Goal: Task Accomplishment & Management: Complete application form

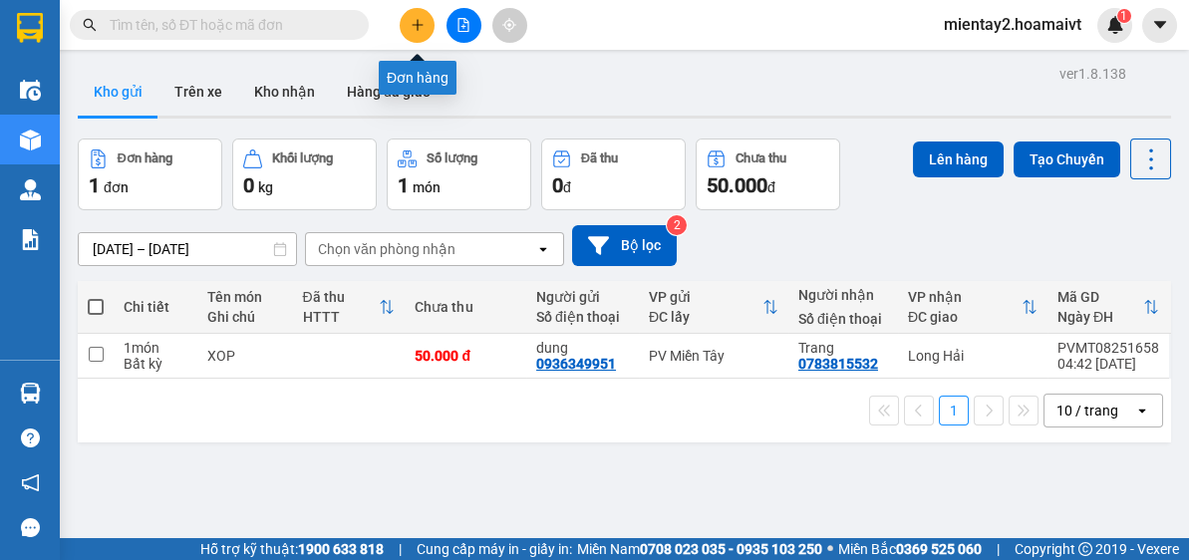
click at [412, 26] on icon "plus" at bounding box center [418, 25] width 14 height 14
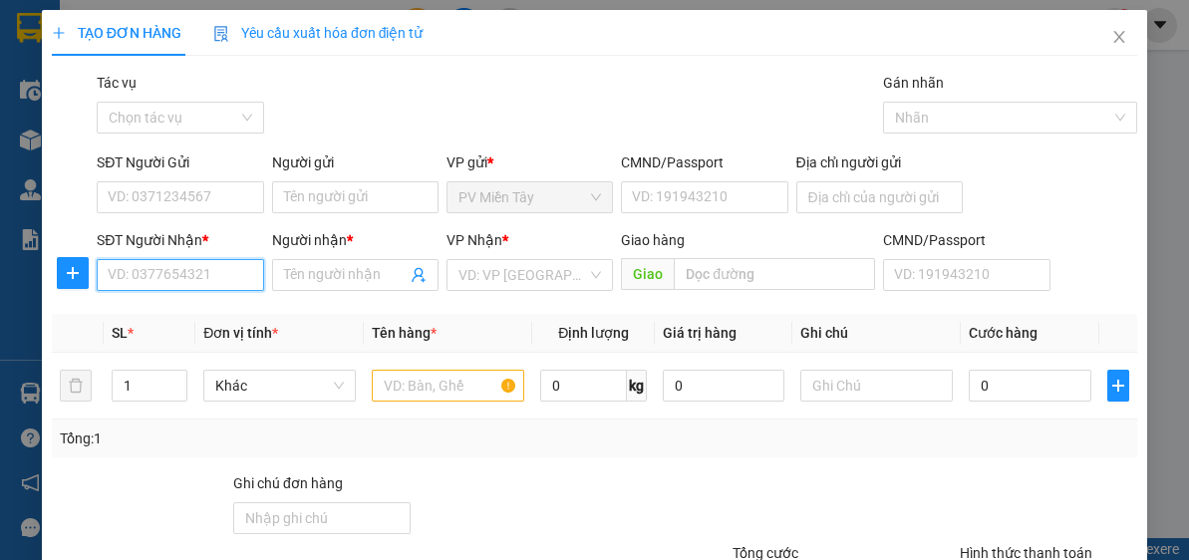
click at [227, 274] on input "SĐT Người Nhận *" at bounding box center [180, 275] width 166 height 32
type input "0964719"
click at [193, 313] on div "0964719761 - hoang" at bounding box center [178, 314] width 141 height 22
type input "0909622333 52 duong 5A BTan"
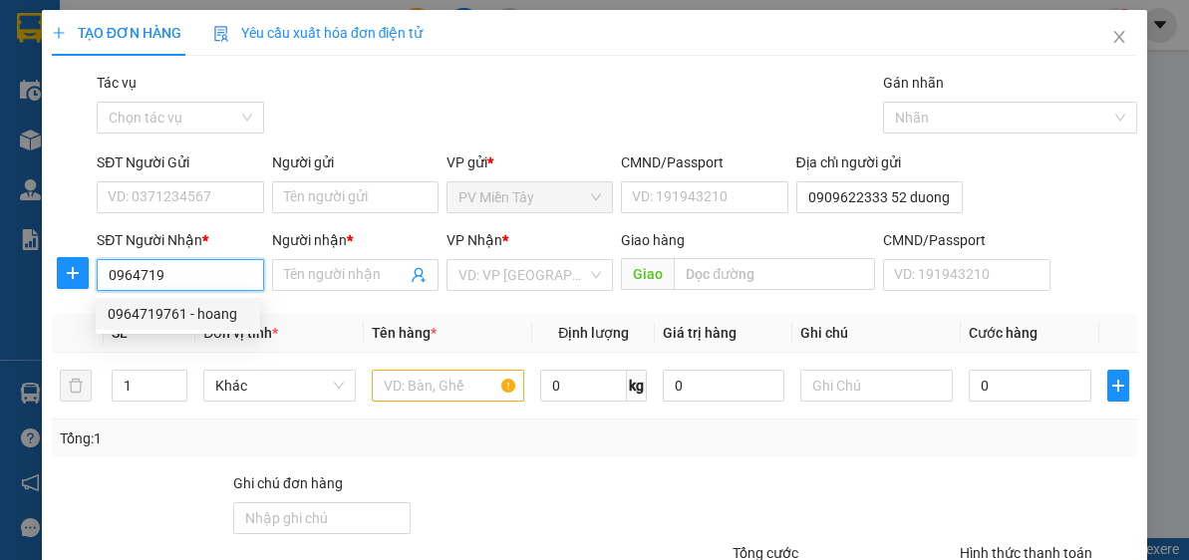
type input "0964719761"
type input "hoang"
type input "t chieu"
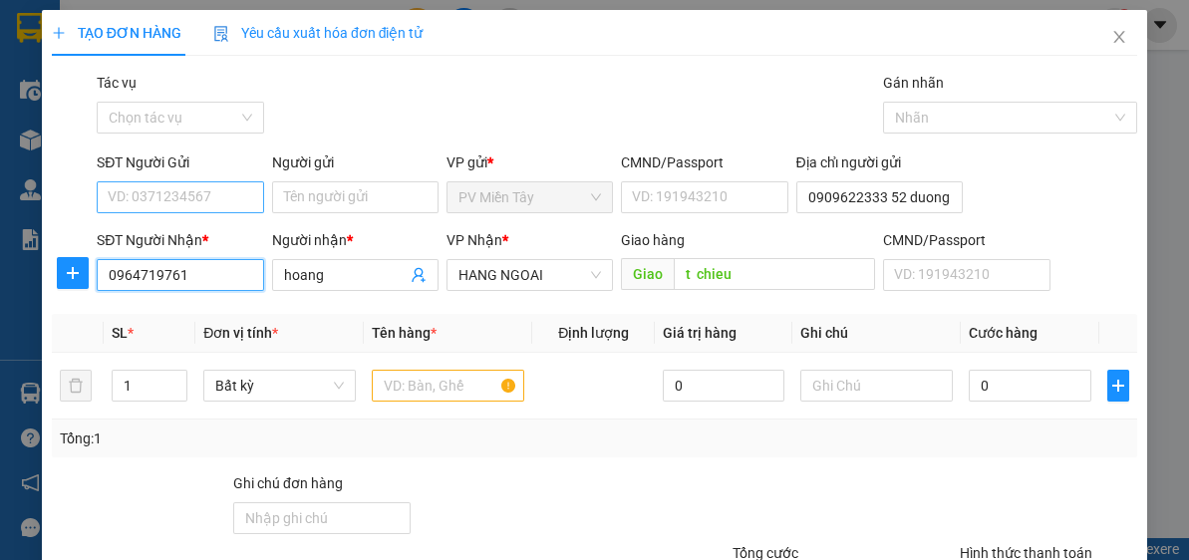
type input "0964719761"
click at [233, 190] on input "SĐT Người Gửi" at bounding box center [180, 197] width 166 height 32
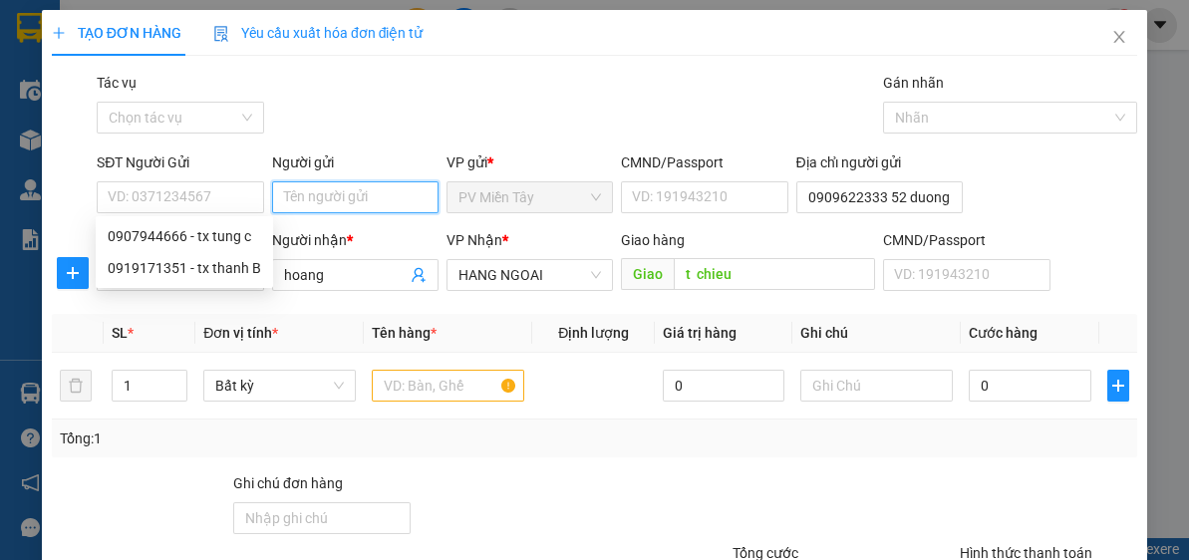
click at [326, 188] on input "Người gửi" at bounding box center [355, 197] width 166 height 32
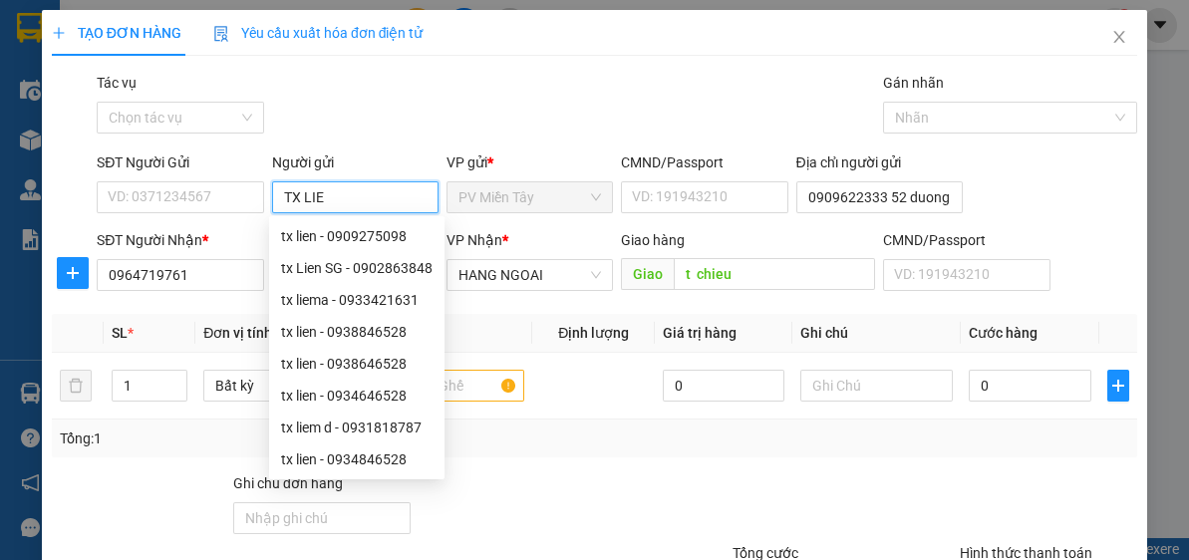
type input "TX LIEM"
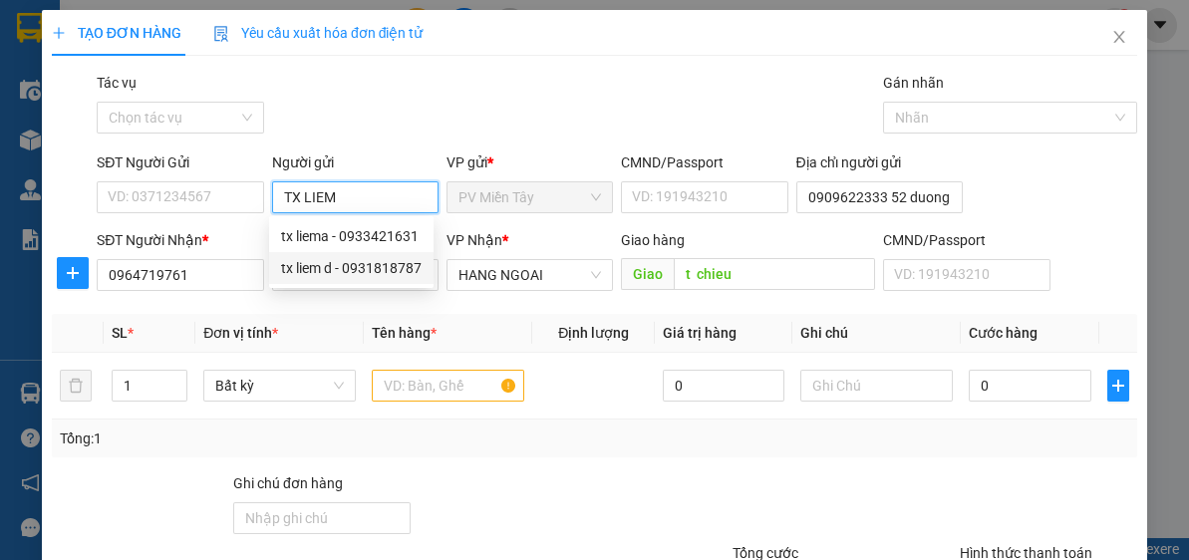
click at [331, 274] on div "tx liem d - 0931818787" at bounding box center [351, 268] width 141 height 22
type input "0931818787"
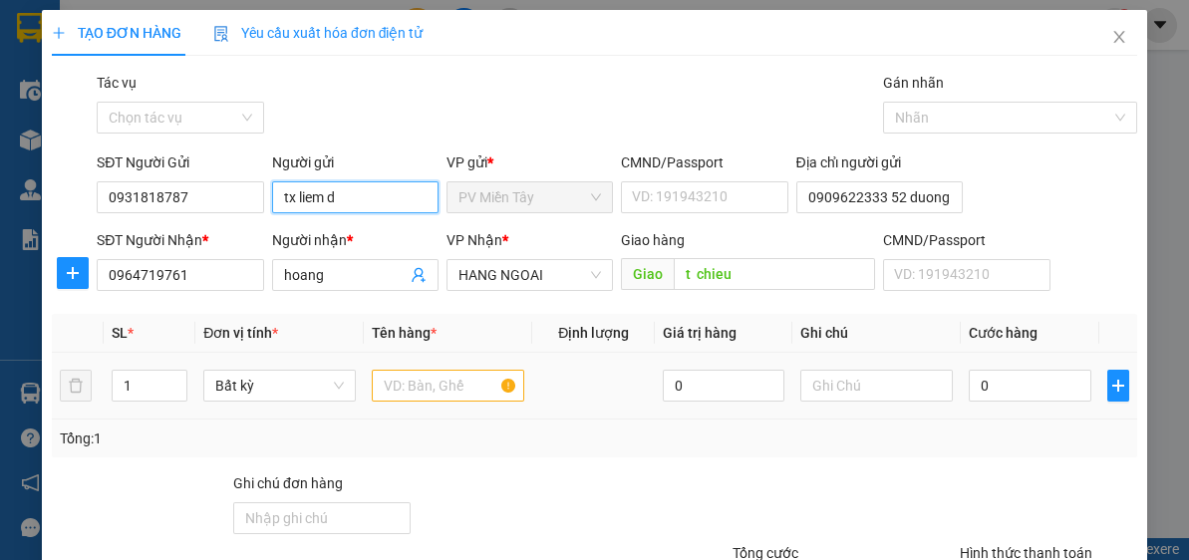
type input "tx liem d"
click at [454, 386] on input "text" at bounding box center [448, 386] width 152 height 32
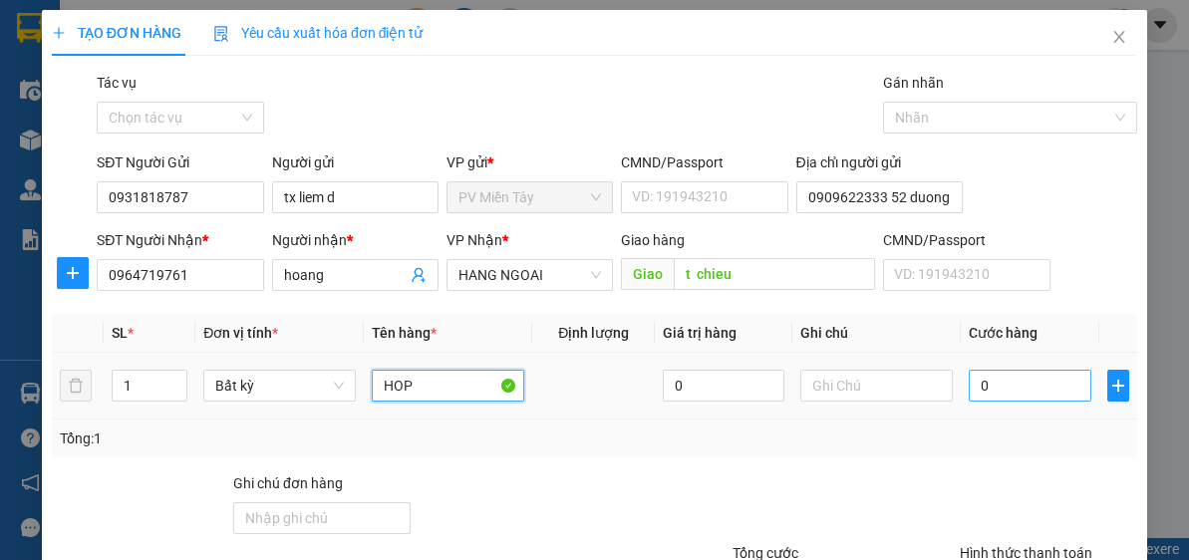
type input "HOP"
click at [1027, 375] on input "0" at bounding box center [1030, 386] width 122 height 32
type input "4"
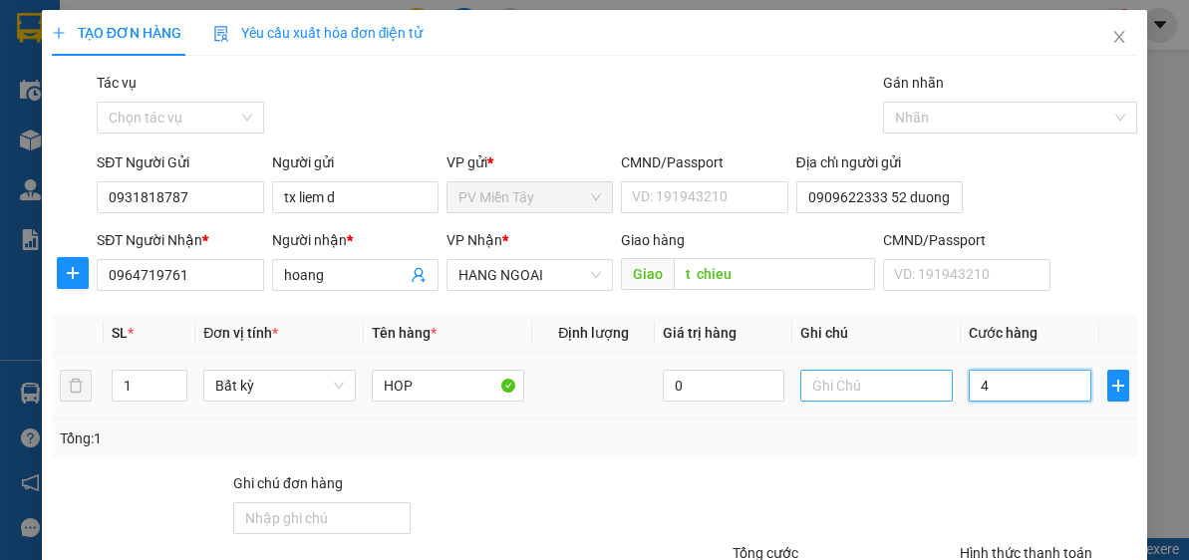
type input "40"
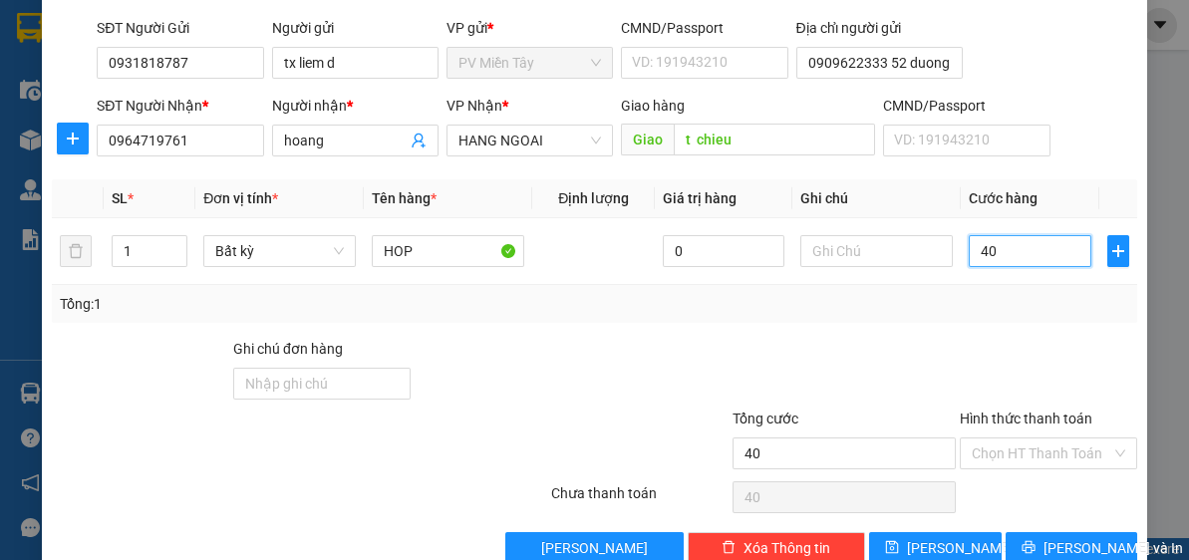
scroll to position [174, 0]
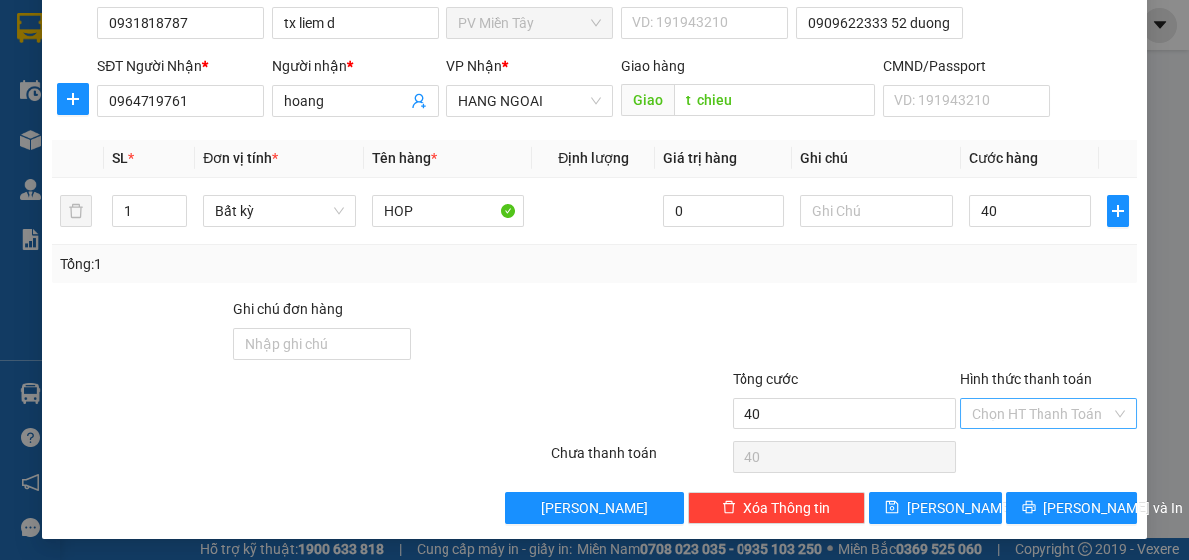
type input "40.000"
click at [1044, 409] on input "Hình thức thanh toán" at bounding box center [1042, 414] width 140 height 30
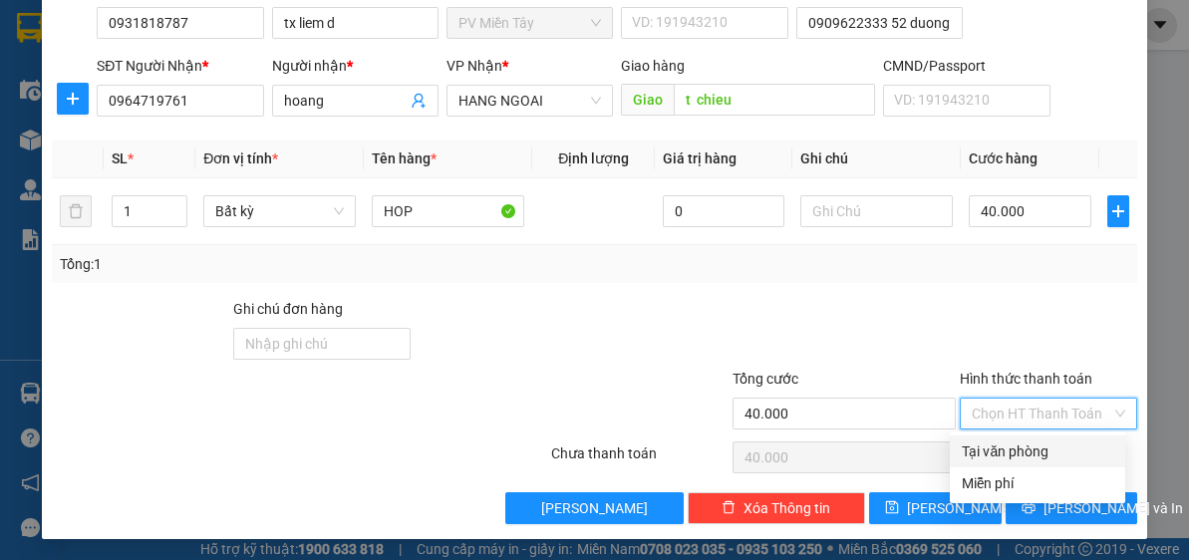
click at [997, 447] on div "Tại văn phòng" at bounding box center [1037, 451] width 151 height 22
type input "0"
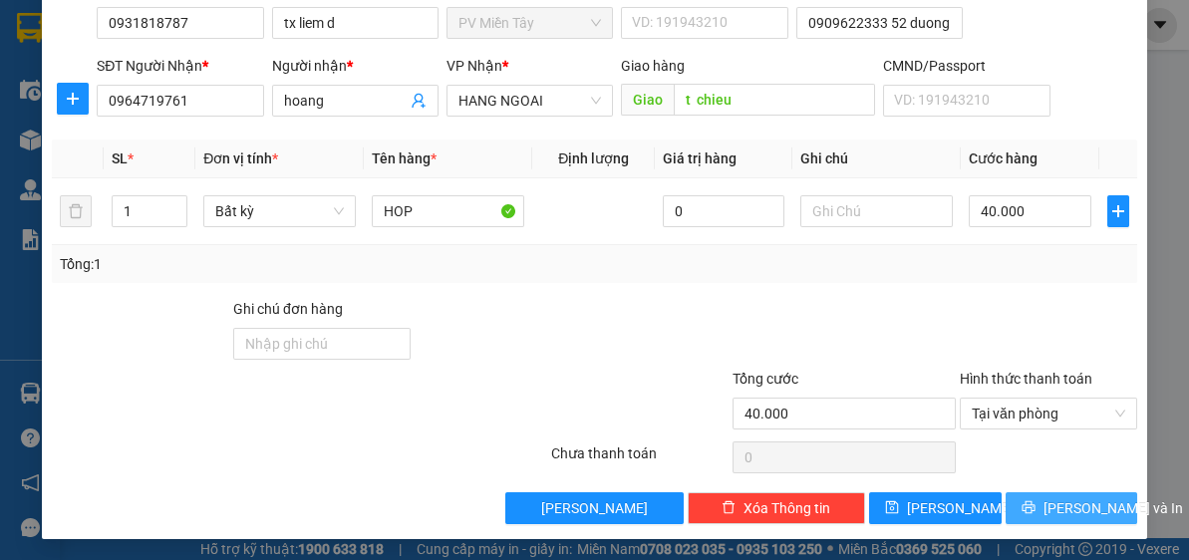
click at [1053, 502] on span "Lưu và In" at bounding box center [1113, 508] width 140 height 22
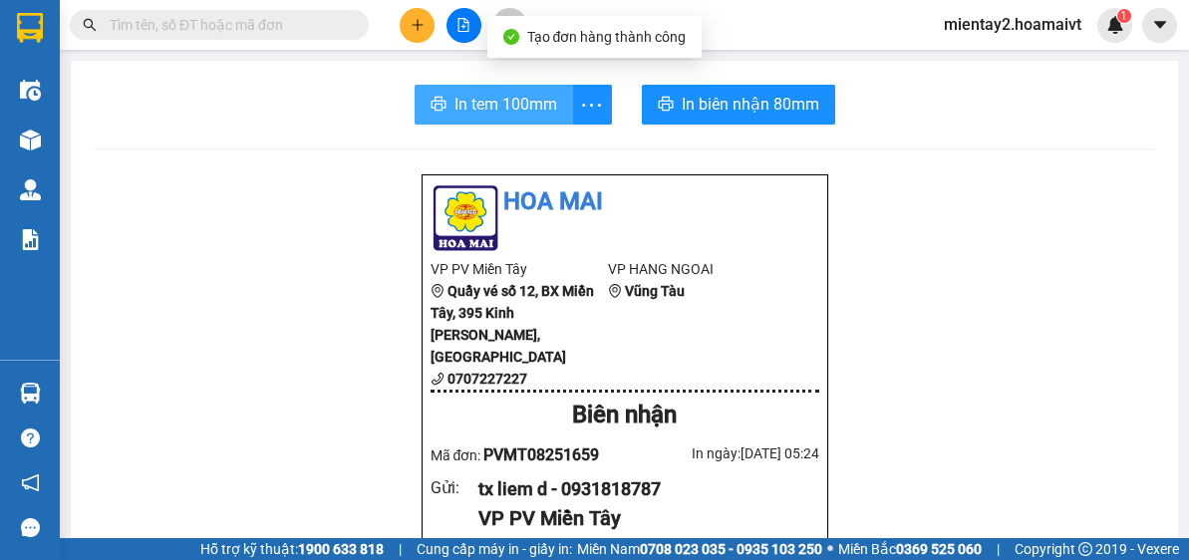
click at [524, 101] on span "In tem 100mm" at bounding box center [505, 104] width 103 height 25
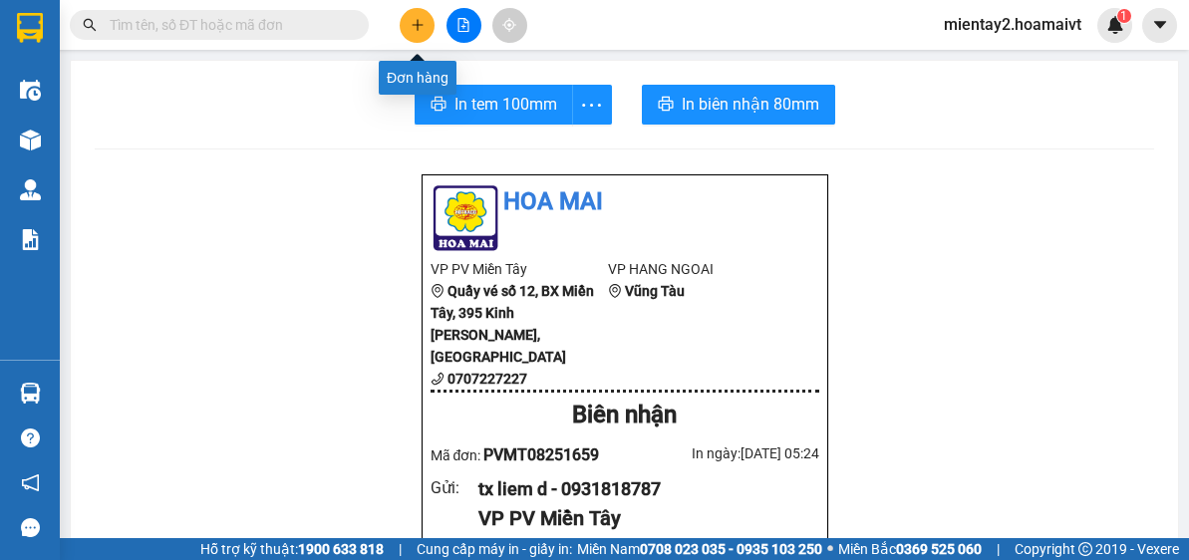
click at [417, 27] on icon "plus" at bounding box center [417, 24] width 1 height 11
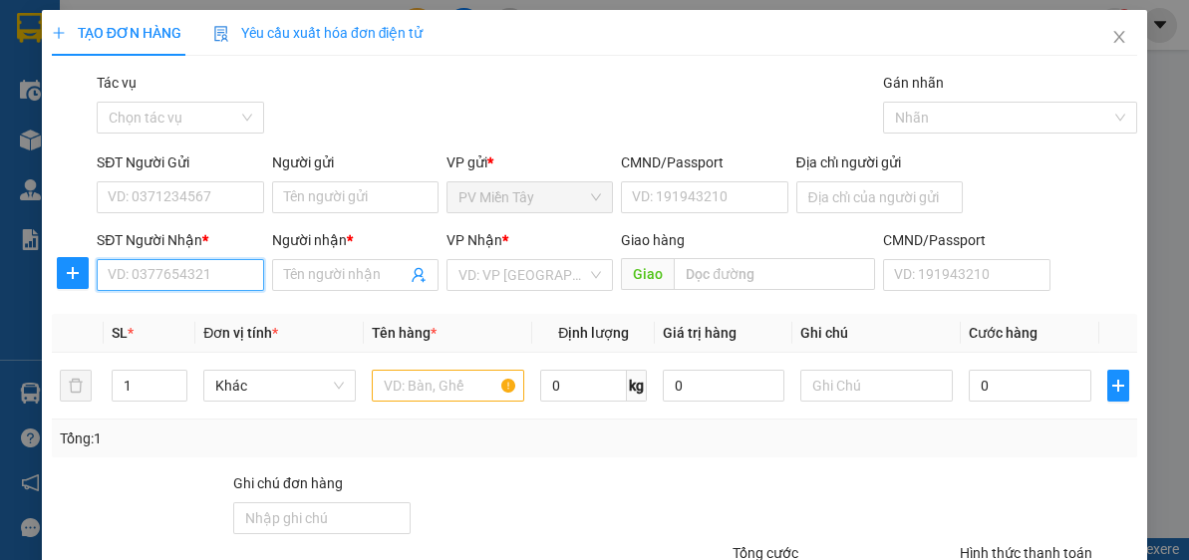
click at [202, 268] on input "SĐT Người Nhận *" at bounding box center [180, 275] width 166 height 32
type input "0907818"
click at [192, 311] on div "0907818397 - HUNG" at bounding box center [178, 314] width 141 height 22
type input "0983030373 Thanh TBinh"
type input "0907818397"
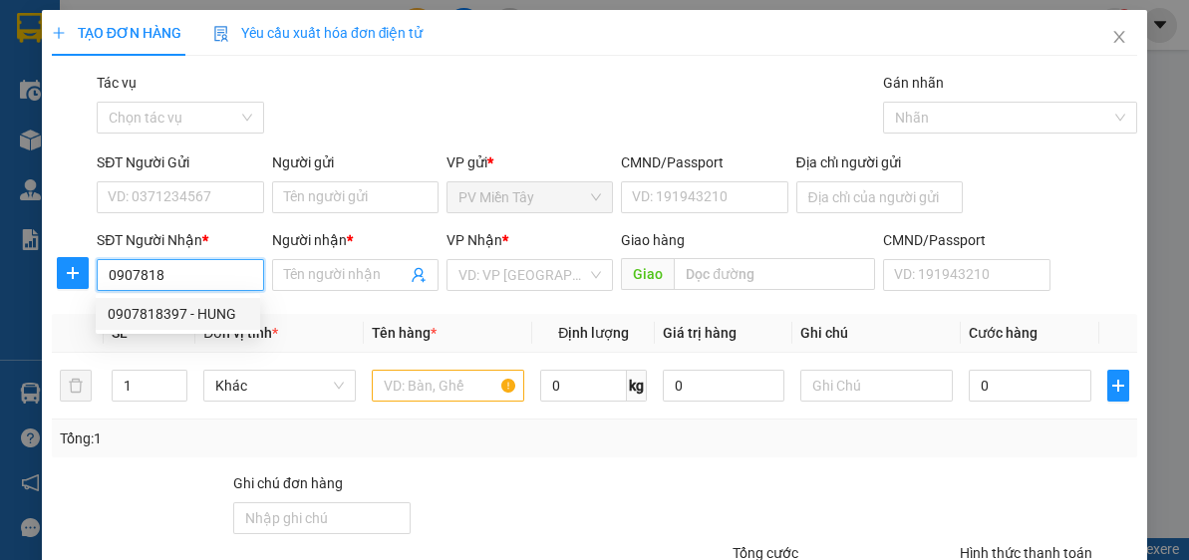
type input "HUNG"
type input "eo ong tu"
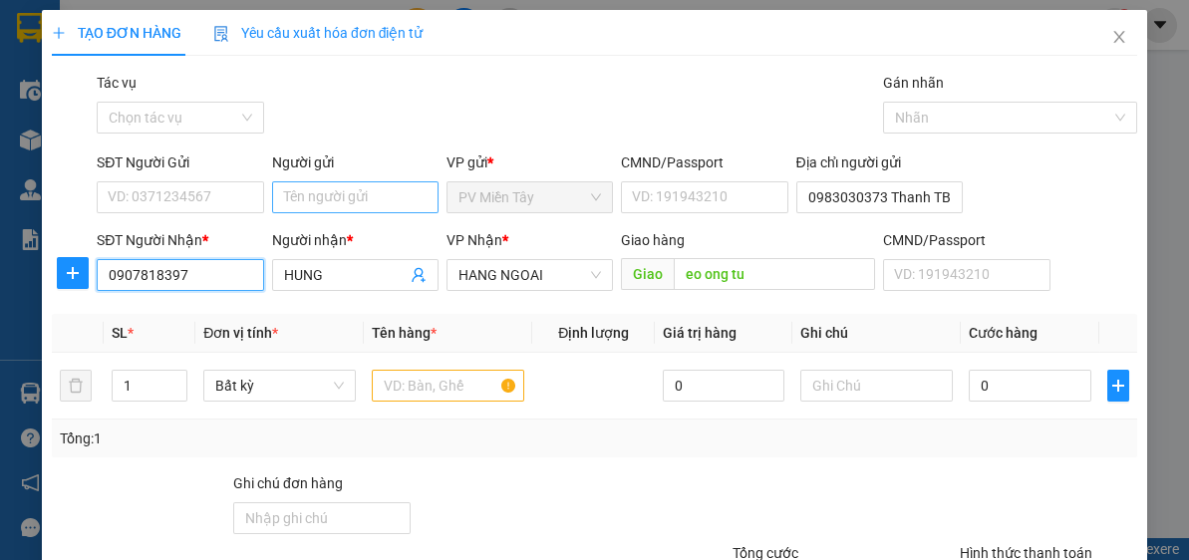
type input "0907818397"
click at [357, 188] on input "Người gửi" at bounding box center [355, 197] width 166 height 32
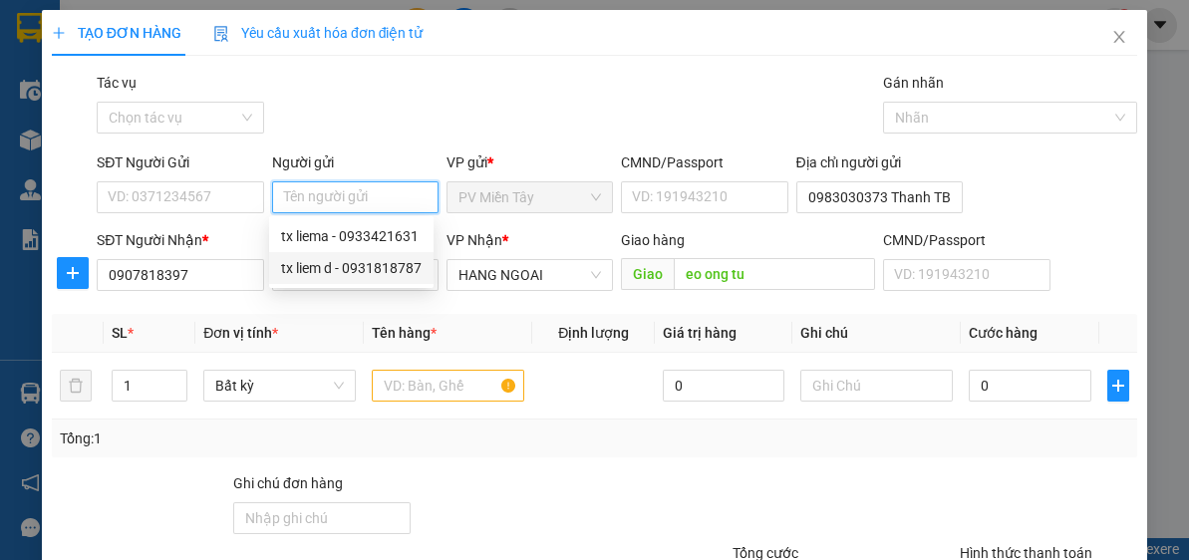
click at [336, 272] on div "tx liem d - 0931818787" at bounding box center [351, 268] width 141 height 22
type input "0931818787"
type input "tx liem d"
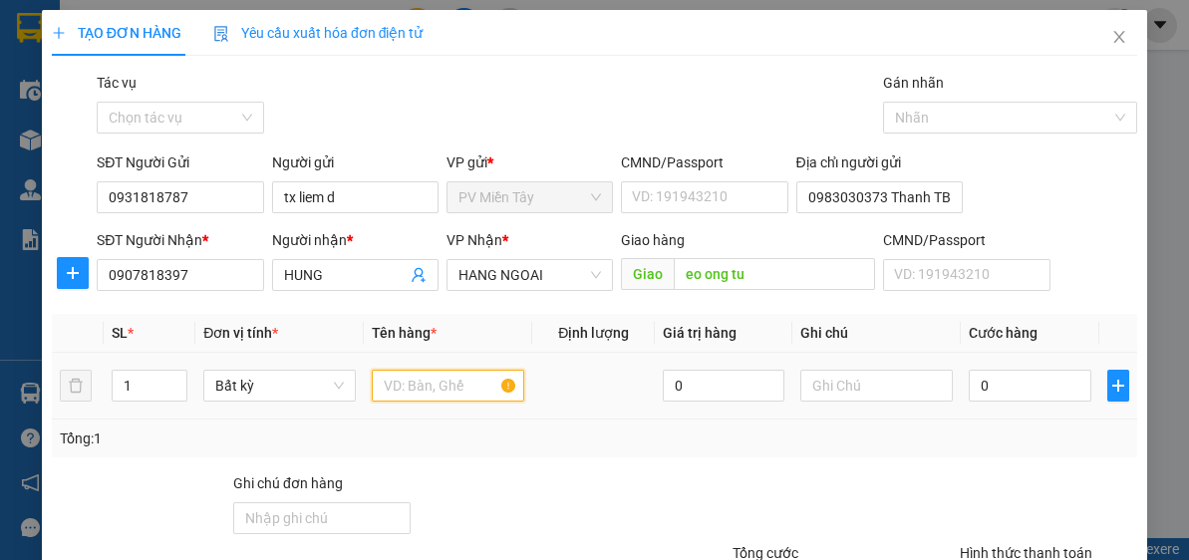
click at [419, 393] on input "text" at bounding box center [448, 386] width 152 height 32
type input "HOP"
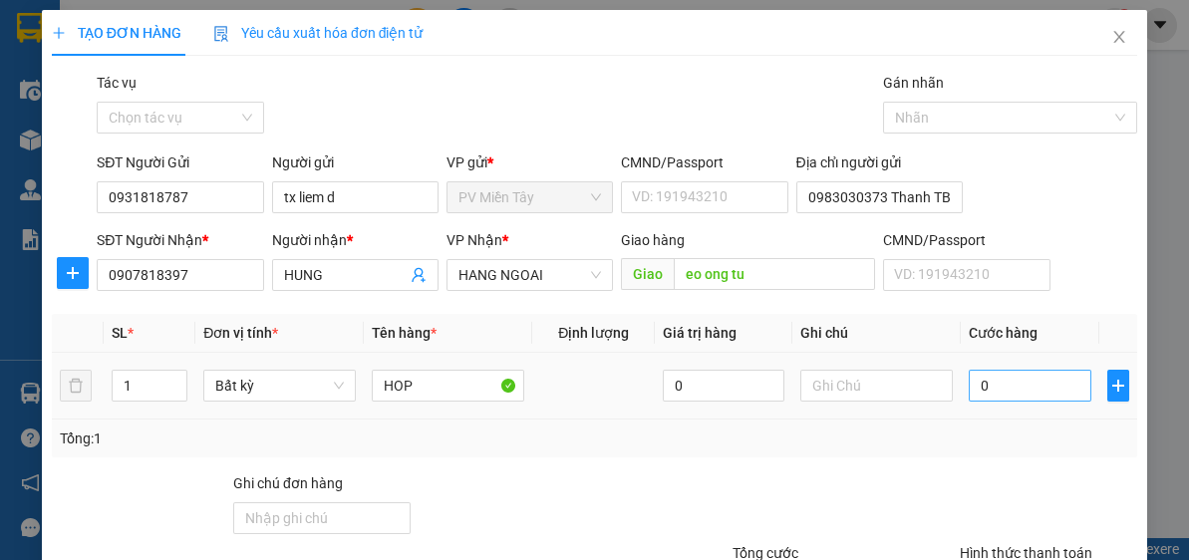
drag, startPoint x: 1034, startPoint y: 358, endPoint x: 1034, endPoint y: 374, distance: 15.9
click at [1034, 369] on td "0" at bounding box center [1030, 386] width 138 height 67
click at [1034, 375] on input "0" at bounding box center [1030, 386] width 122 height 32
type input "4"
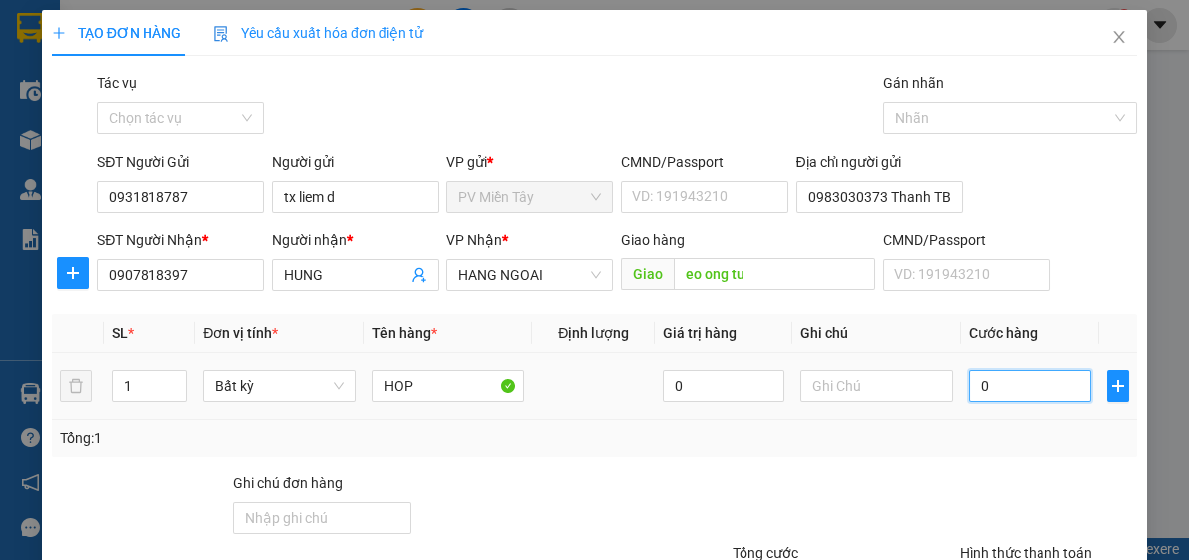
type input "4"
type input "40"
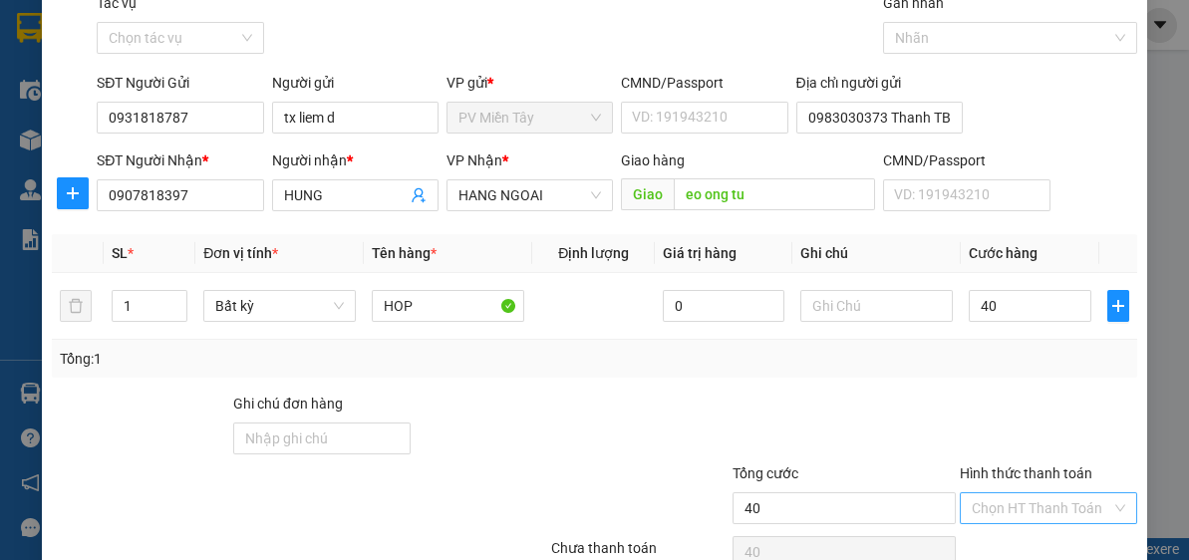
type input "40.000"
click at [1025, 503] on input "Hình thức thanh toán" at bounding box center [1042, 508] width 140 height 30
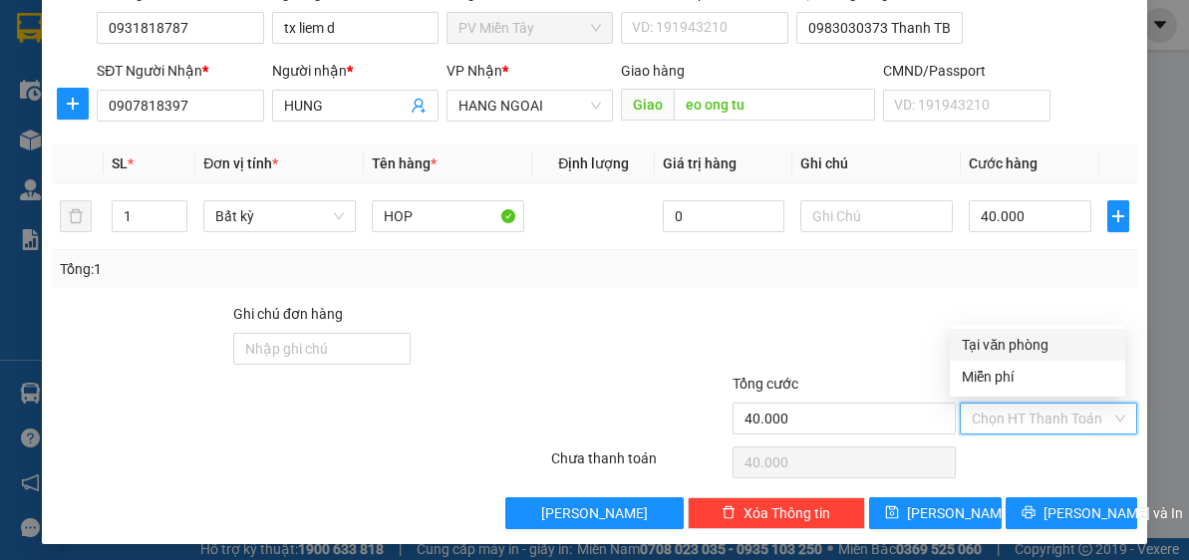
scroll to position [174, 0]
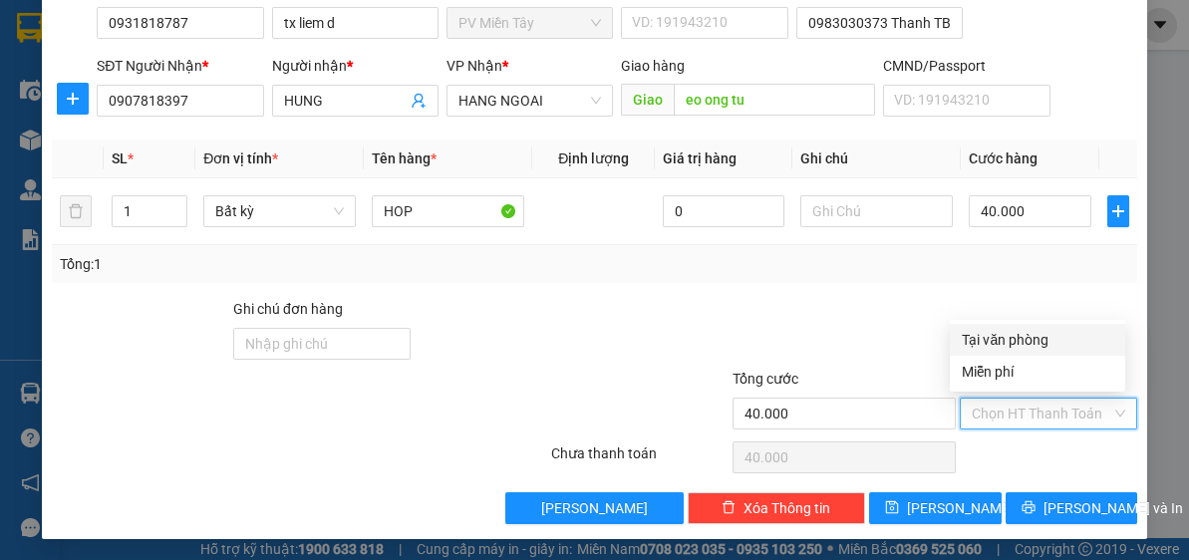
click at [1023, 335] on div "Tại văn phòng" at bounding box center [1037, 340] width 151 height 22
type input "0"
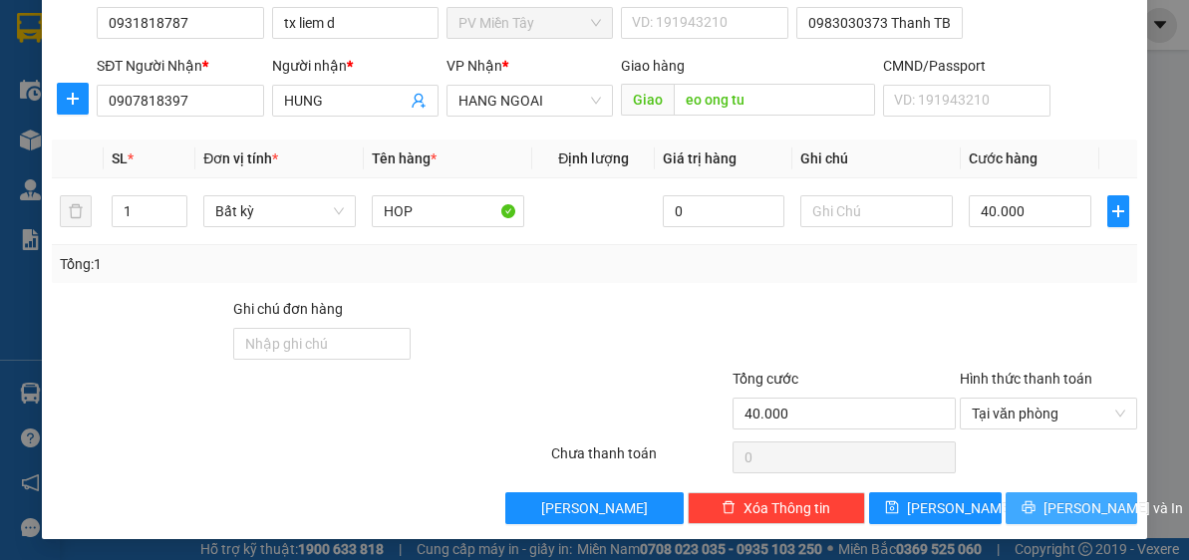
click at [1039, 503] on button "Lưu và In" at bounding box center [1072, 508] width 133 height 32
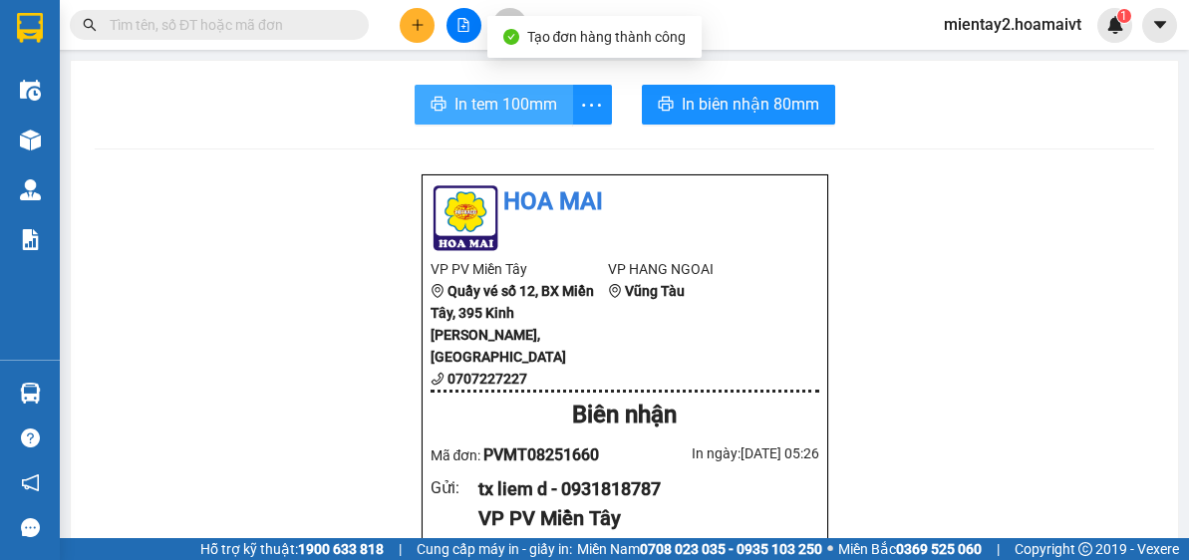
click at [534, 107] on span "In tem 100mm" at bounding box center [505, 104] width 103 height 25
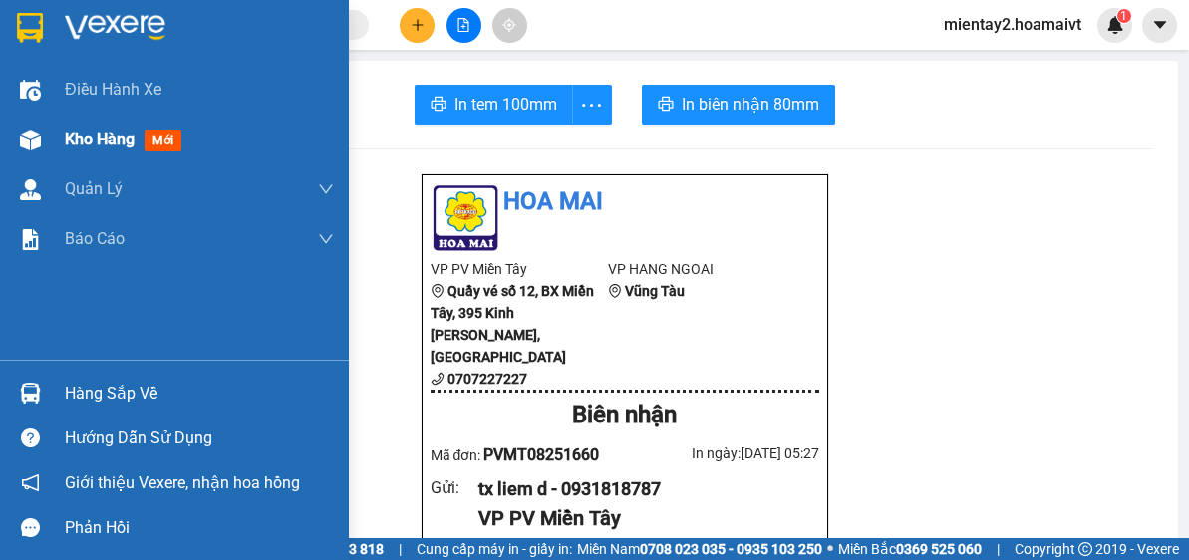
click at [101, 138] on span "Kho hàng" at bounding box center [100, 139] width 70 height 19
